Goal: Information Seeking & Learning: Learn about a topic

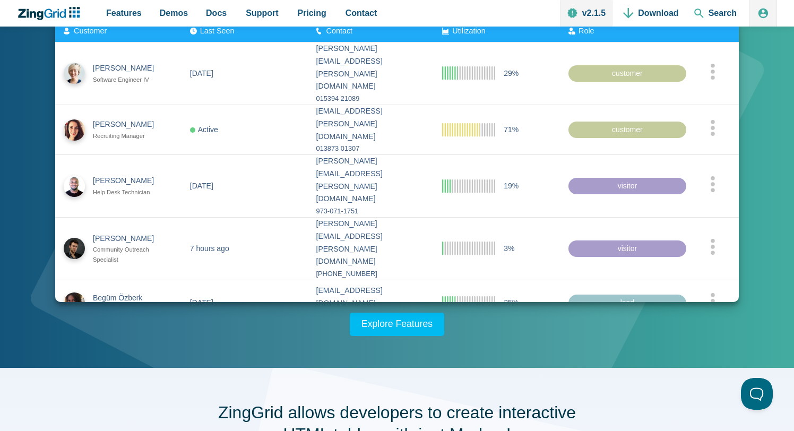
scroll to position [151, 0]
click at [422, 336] on zg-icon "nextpage" at bounding box center [427, 341] width 11 height 11
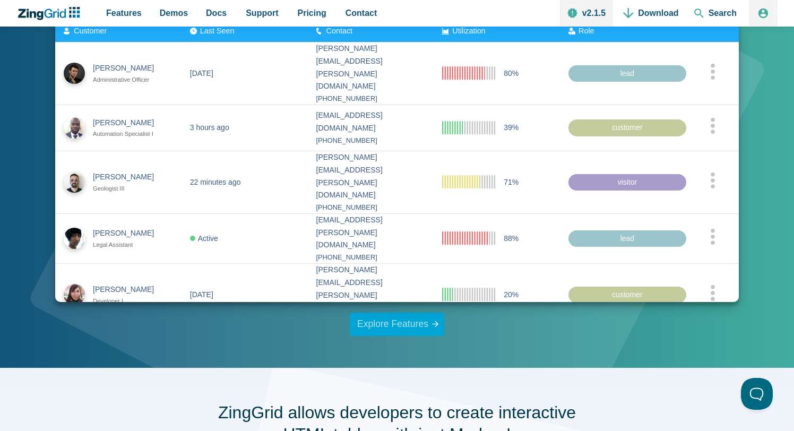
click at [402, 329] on link "Explore Features" at bounding box center [397, 324] width 95 height 23
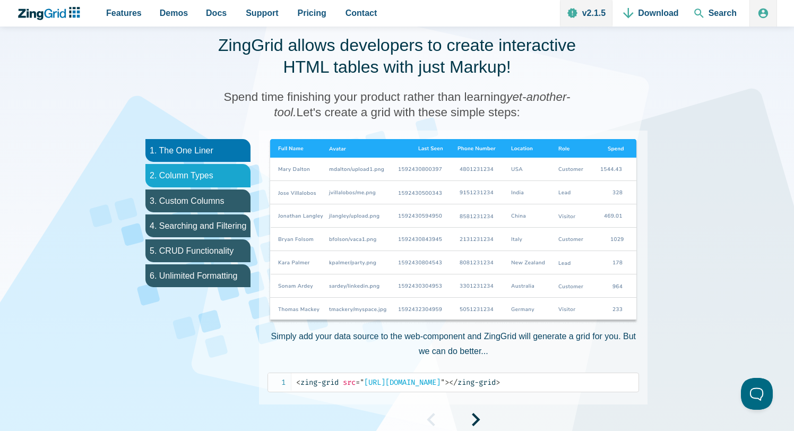
click at [187, 176] on li "2. Column Types" at bounding box center [197, 175] width 105 height 23
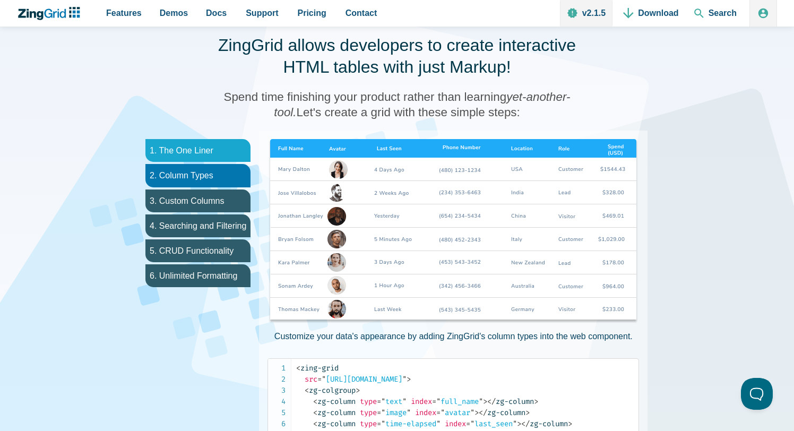
click at [200, 158] on li "1. The One Liner" at bounding box center [197, 150] width 105 height 23
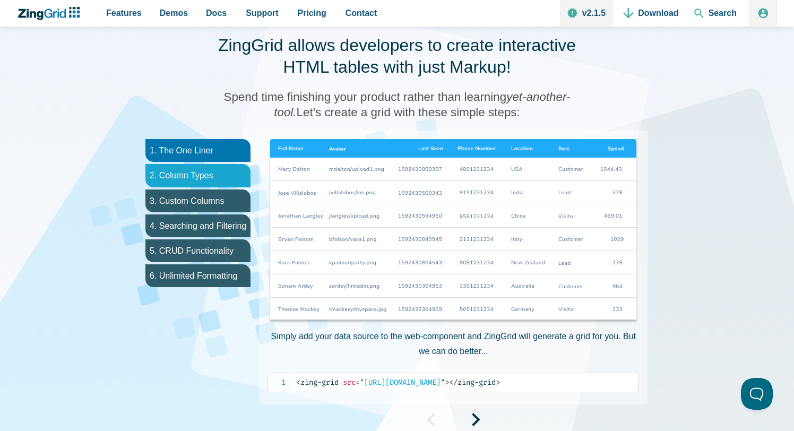
click at [199, 169] on li "2. Column Types" at bounding box center [197, 175] width 105 height 23
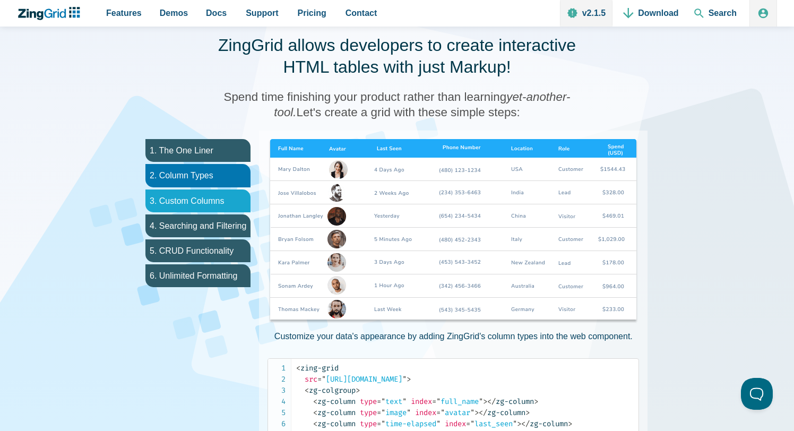
click at [203, 192] on li "3. Custom Columns" at bounding box center [197, 201] width 105 height 23
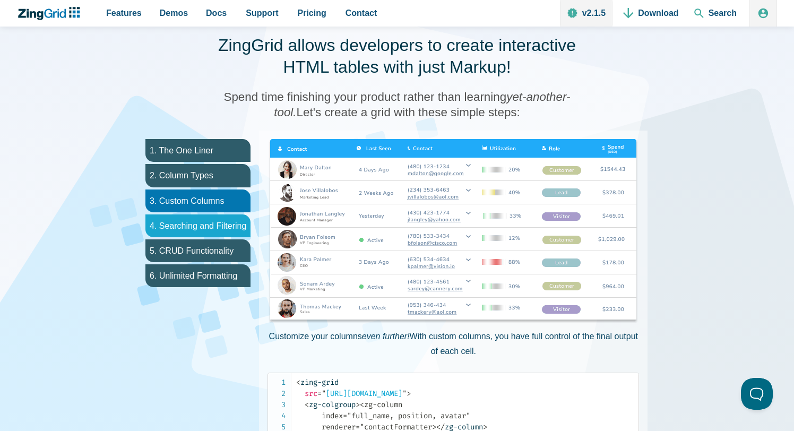
click at [226, 232] on li "4. Searching and Filtering" at bounding box center [197, 225] width 105 height 23
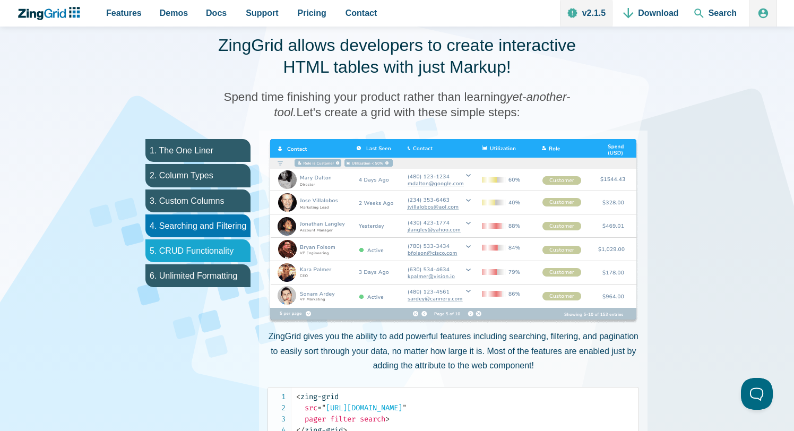
click at [225, 243] on li "5. CRUD Functionality" at bounding box center [197, 250] width 105 height 23
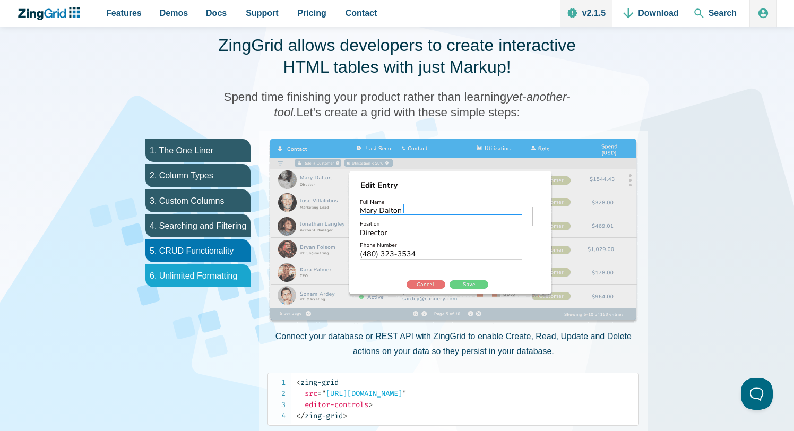
click at [219, 276] on li "6. Unlimited Formatting" at bounding box center [197, 275] width 105 height 23
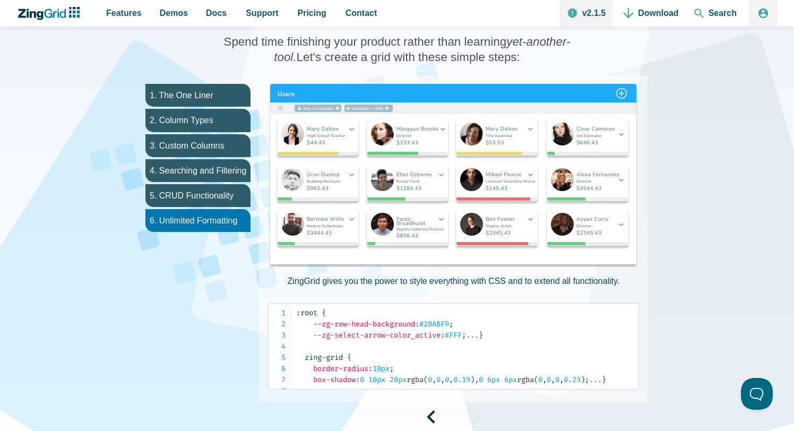
scroll to position [520, 0]
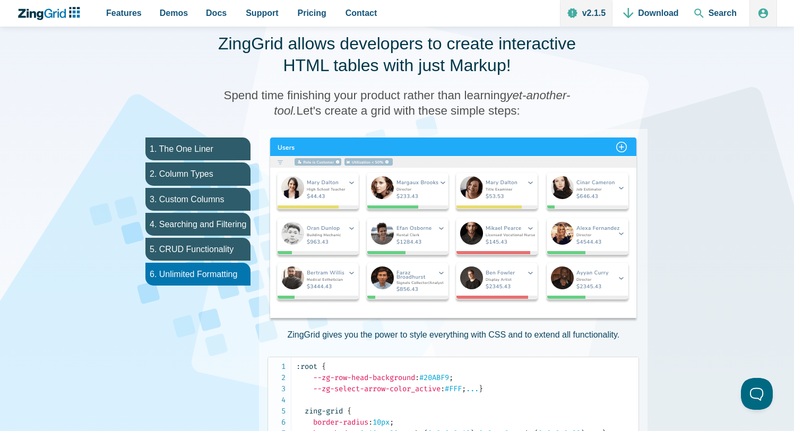
scroll to position [151, 0]
